Goal: Information Seeking & Learning: Understand process/instructions

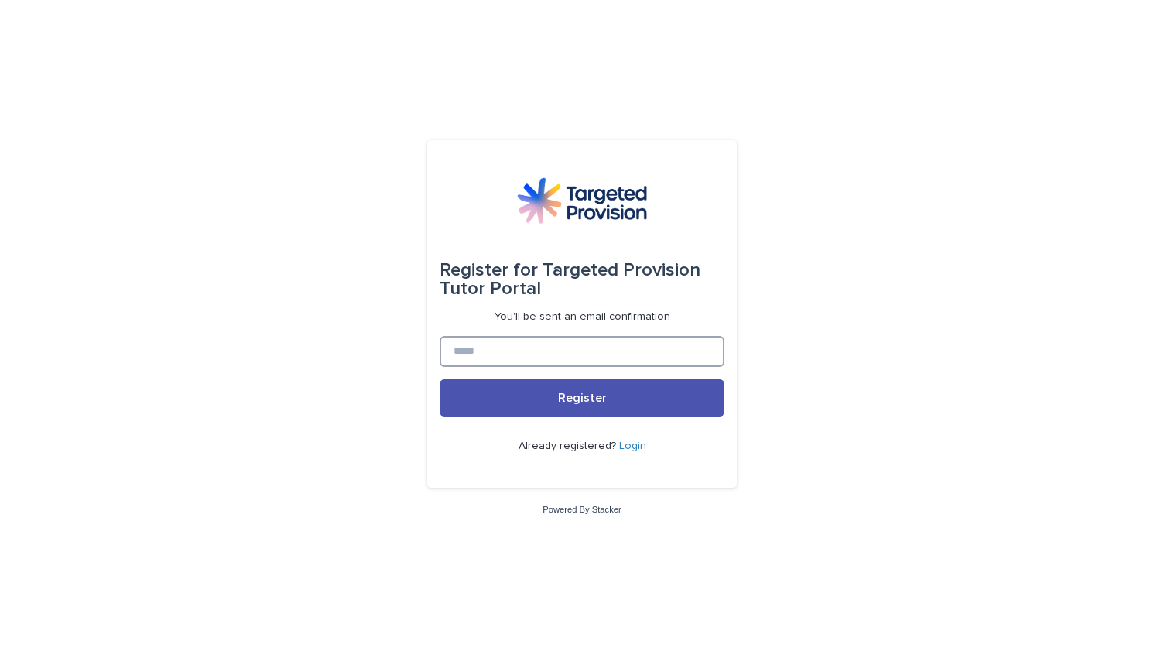
click at [573, 348] on input at bounding box center [582, 351] width 285 height 31
click at [574, 358] on input at bounding box center [582, 351] width 285 height 31
click at [604, 356] on input at bounding box center [582, 351] width 285 height 31
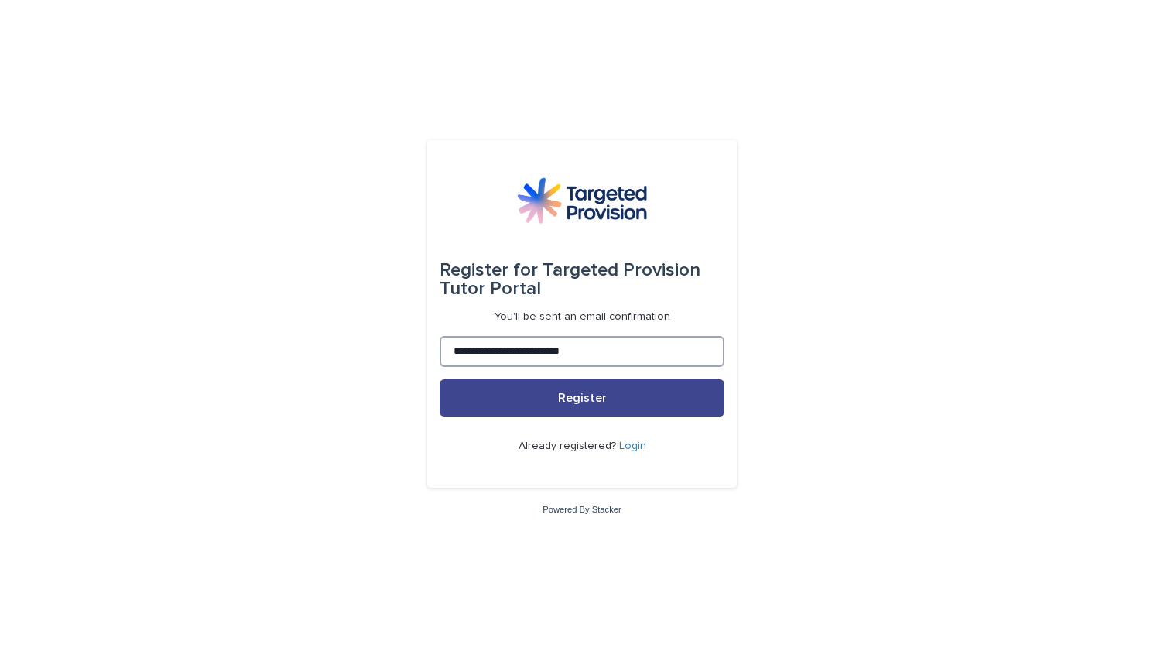
type input "**********"
click at [581, 393] on span "Register" at bounding box center [582, 398] width 49 height 12
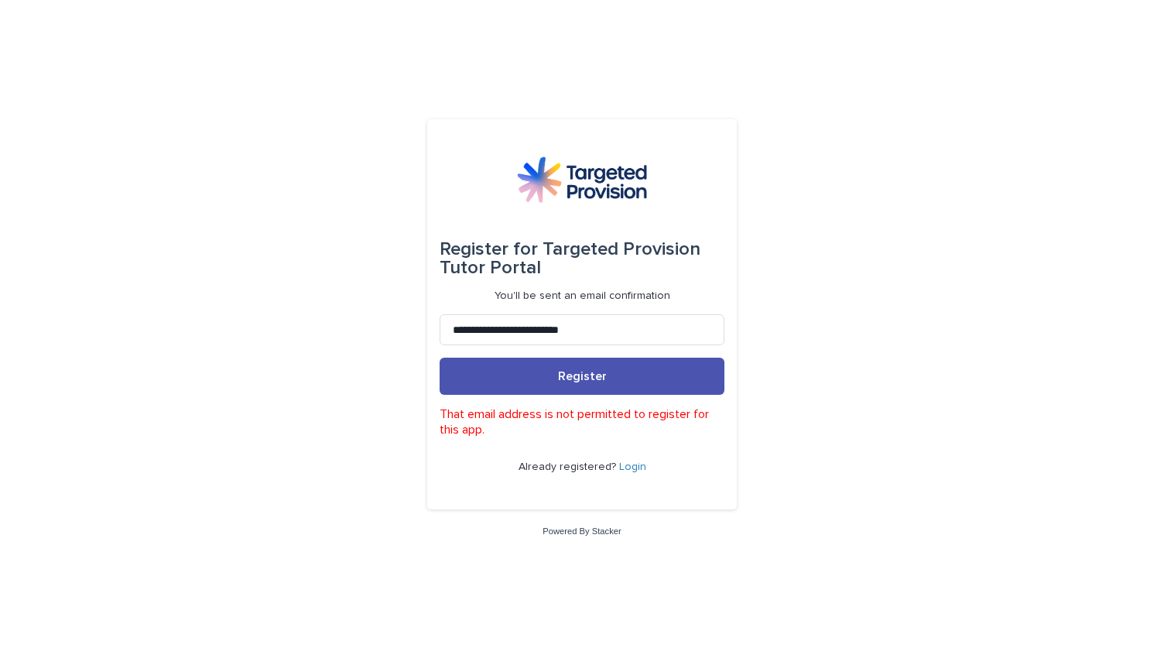
click at [633, 465] on link "Login" at bounding box center [632, 466] width 27 height 11
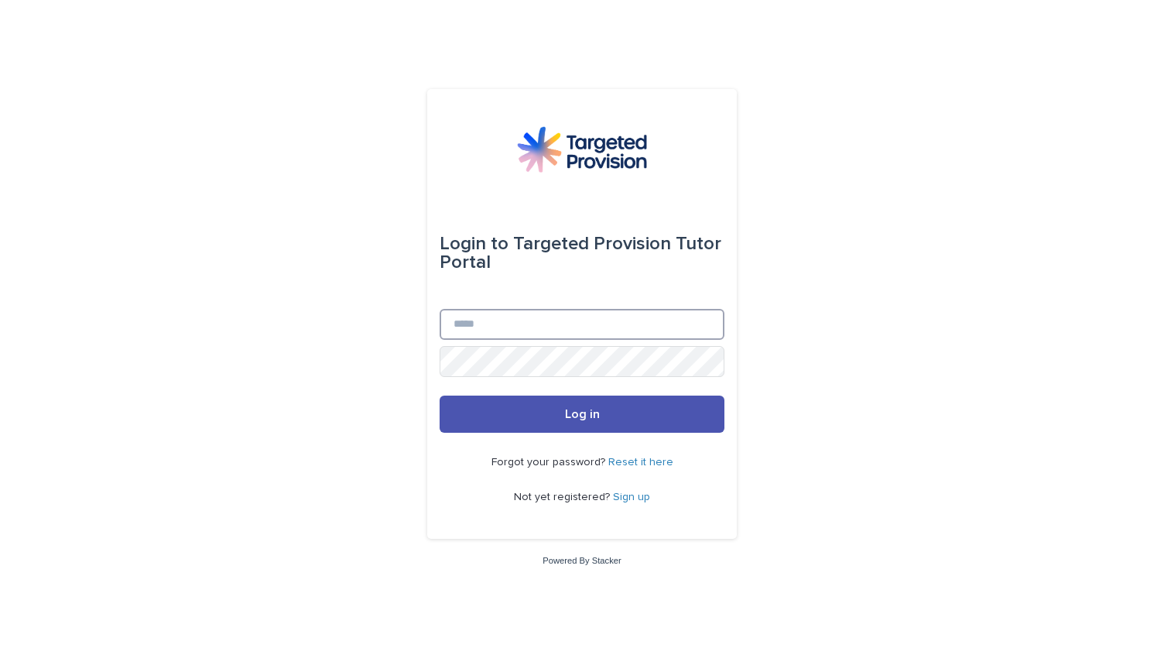
type input "**********"
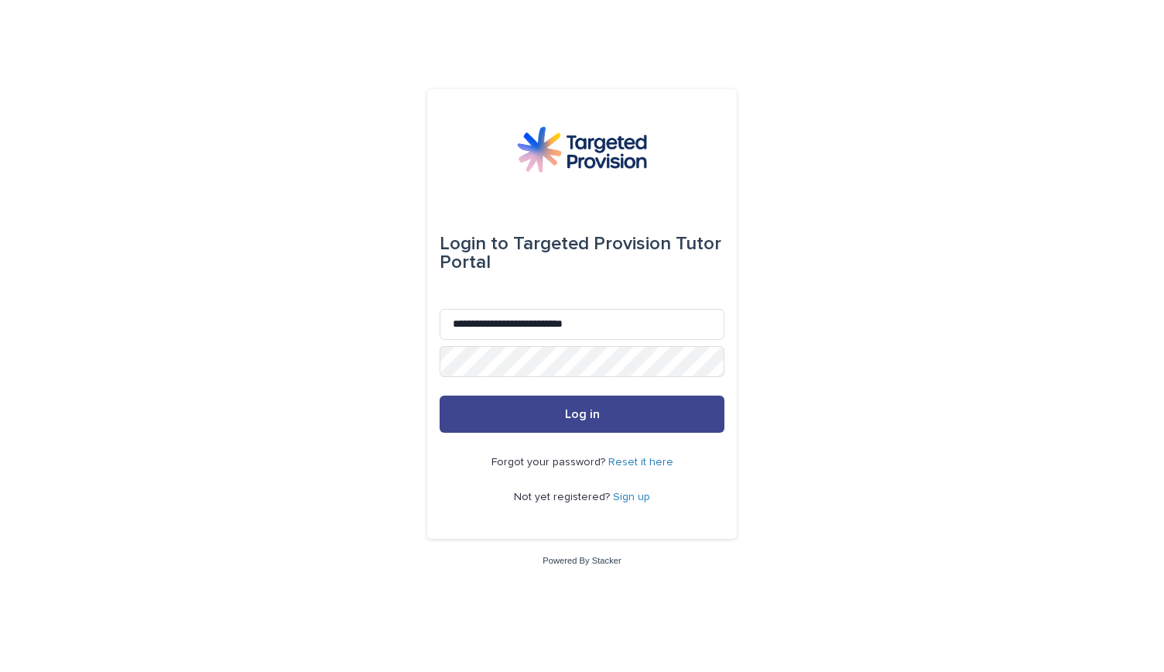
click at [570, 410] on span "Log in" at bounding box center [582, 414] width 35 height 12
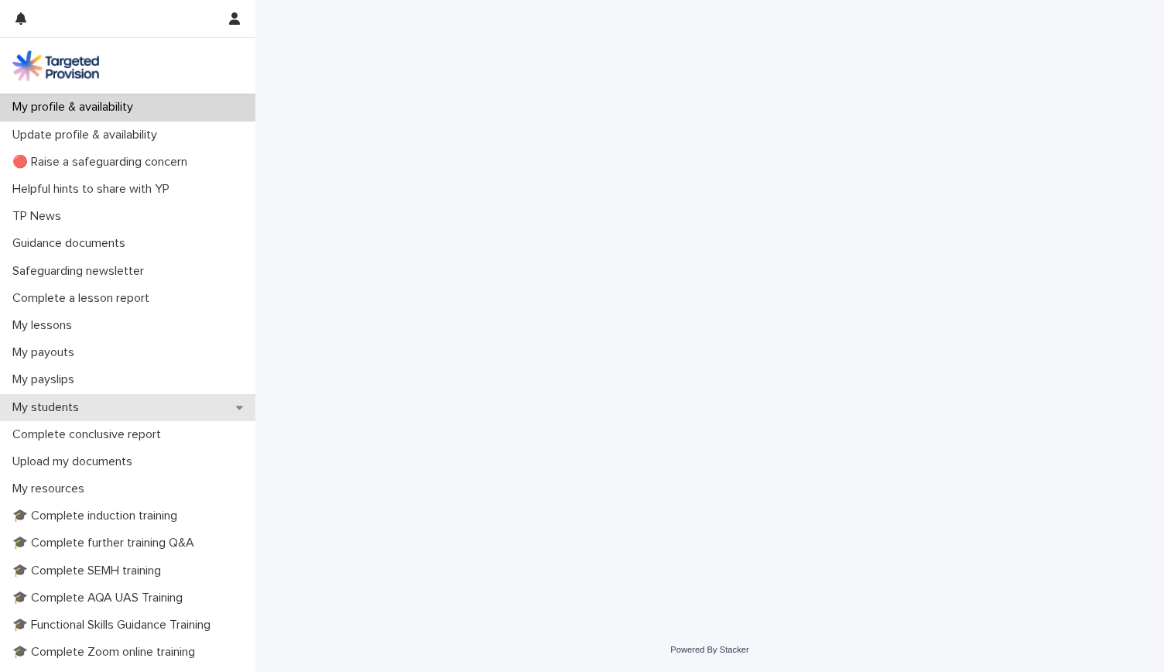
click at [59, 405] on p "My students" at bounding box center [48, 407] width 85 height 15
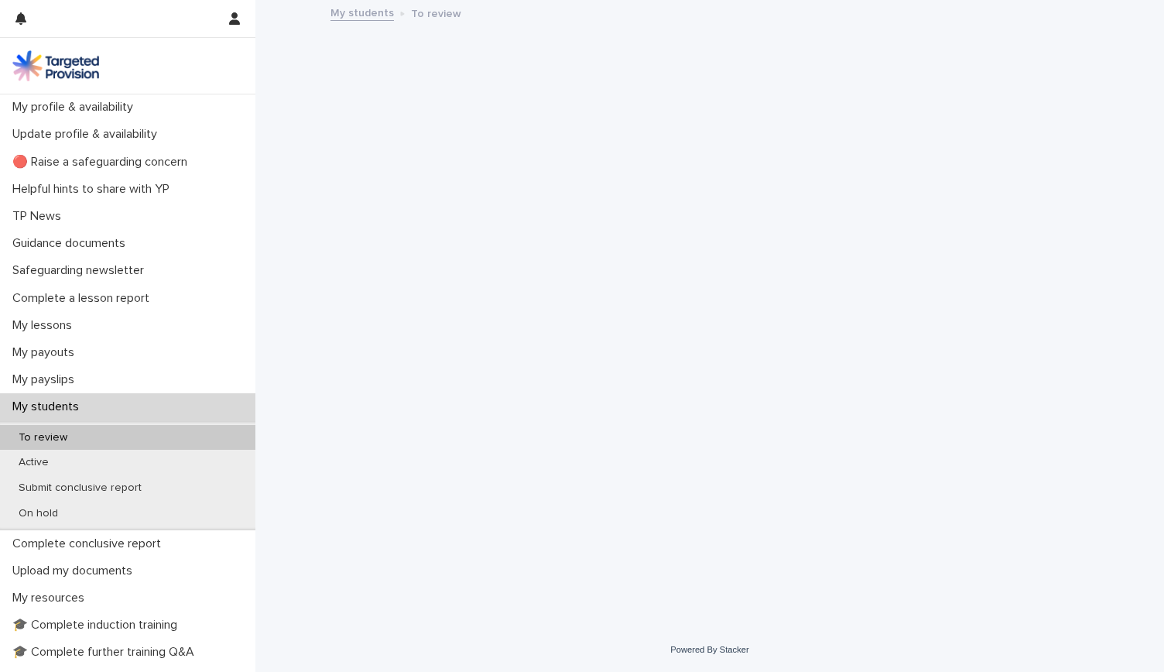
click at [63, 434] on p "To review" at bounding box center [43, 437] width 74 height 13
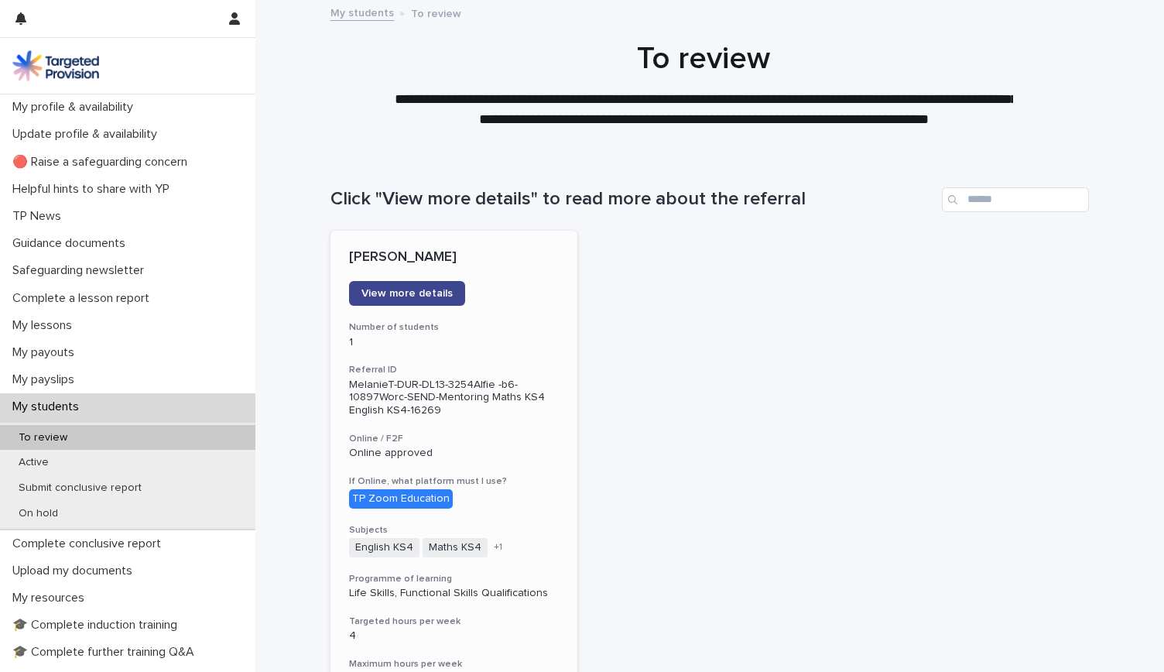
click at [433, 289] on span "View more details" at bounding box center [407, 293] width 91 height 11
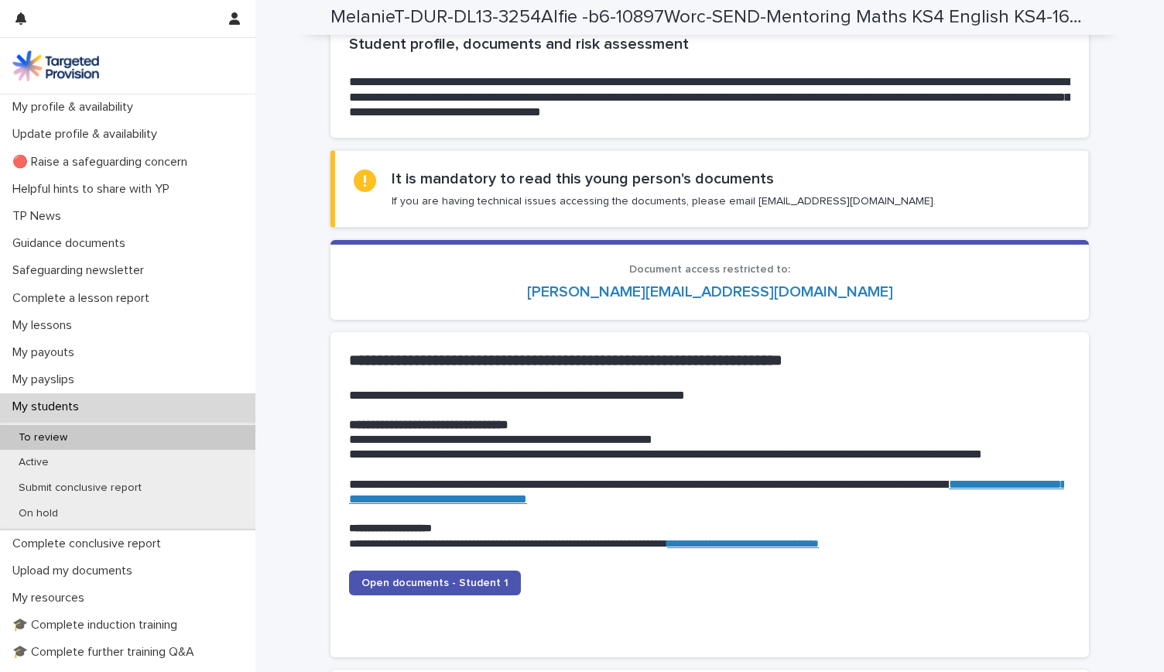
scroll to position [1301, 0]
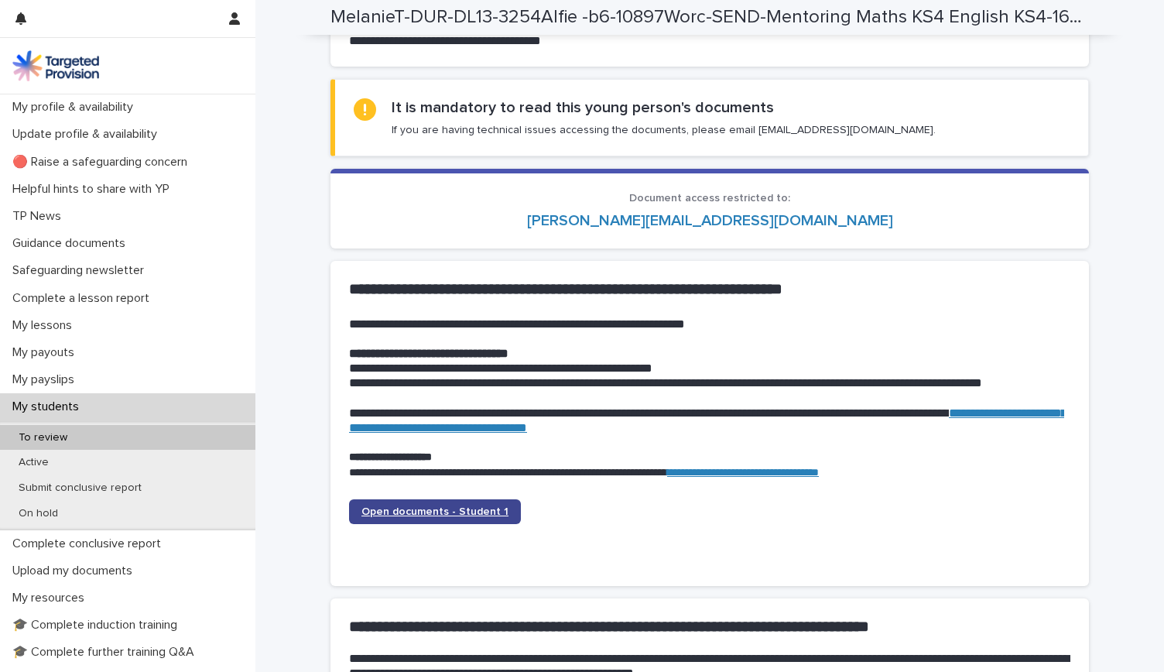
click at [389, 505] on link "Open documents - Student 1" at bounding box center [435, 511] width 172 height 25
click at [443, 504] on link "Open documents - Student 1" at bounding box center [435, 511] width 172 height 25
click at [410, 507] on span "Open documents - Student 1" at bounding box center [435, 511] width 147 height 11
click at [441, 503] on link "Open documents - Student 1" at bounding box center [435, 511] width 172 height 25
